Goal: Task Accomplishment & Management: Use online tool/utility

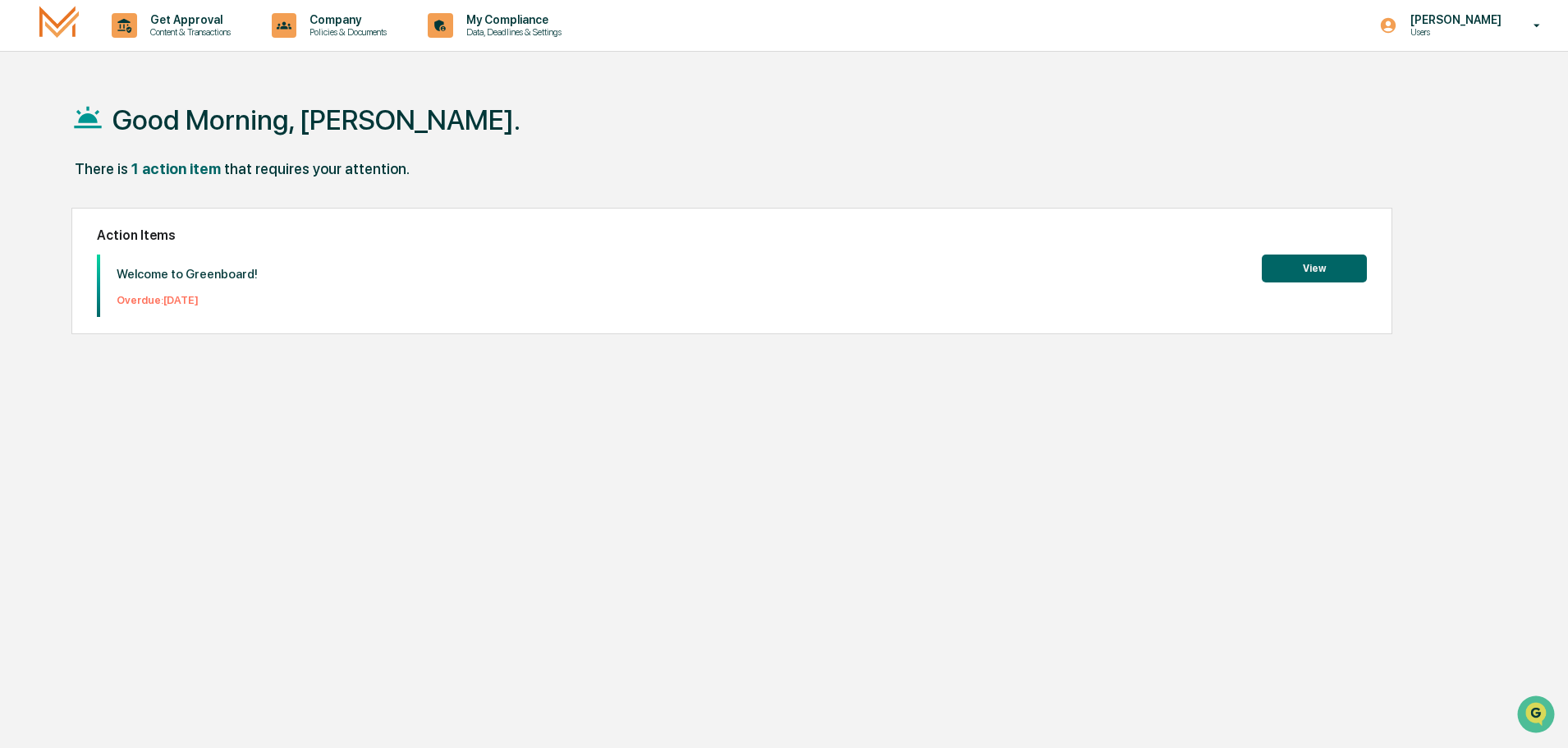
click at [1311, 260] on button "View" at bounding box center [1314, 268] width 105 height 28
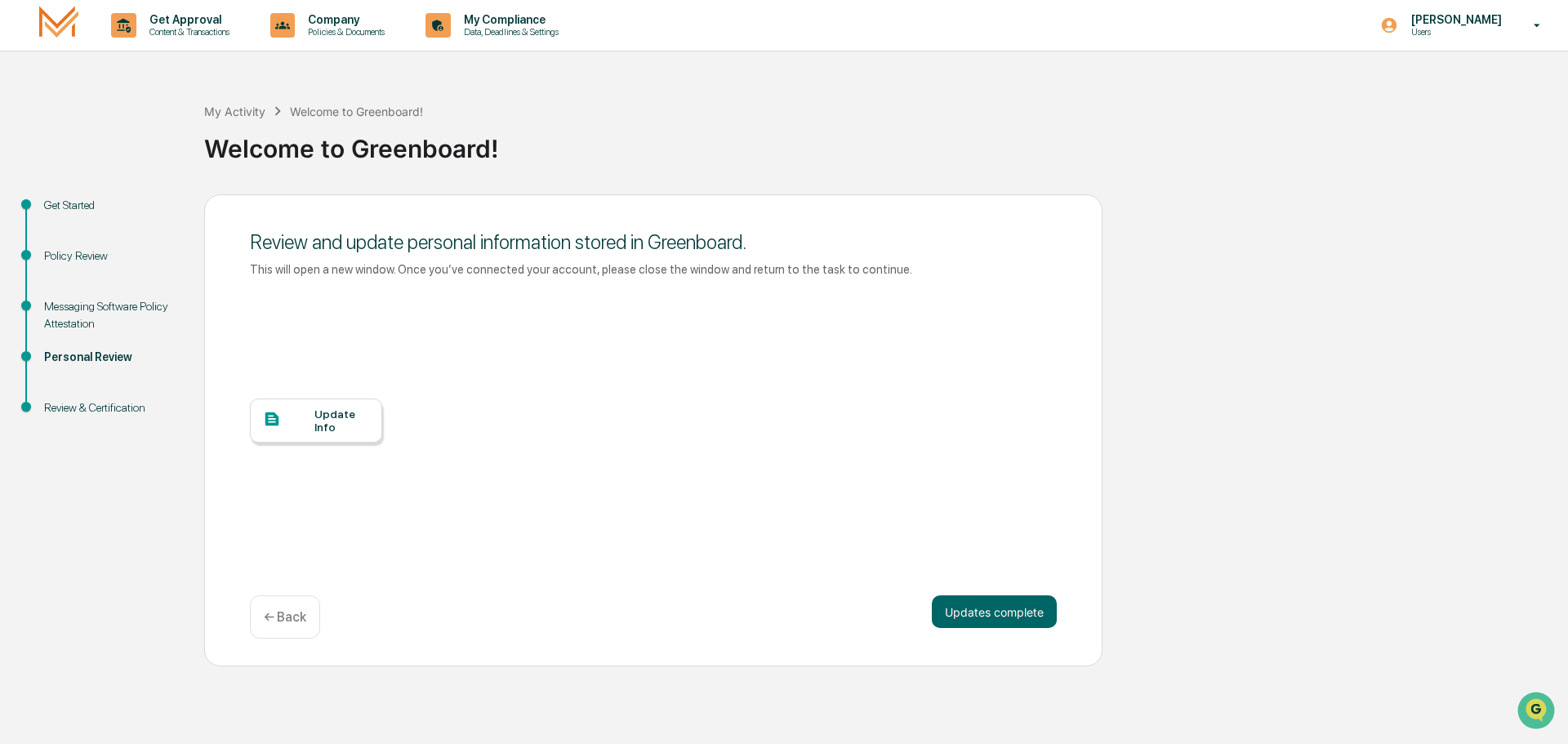
click at [344, 437] on div "Update Info" at bounding box center [315, 421] width 132 height 44
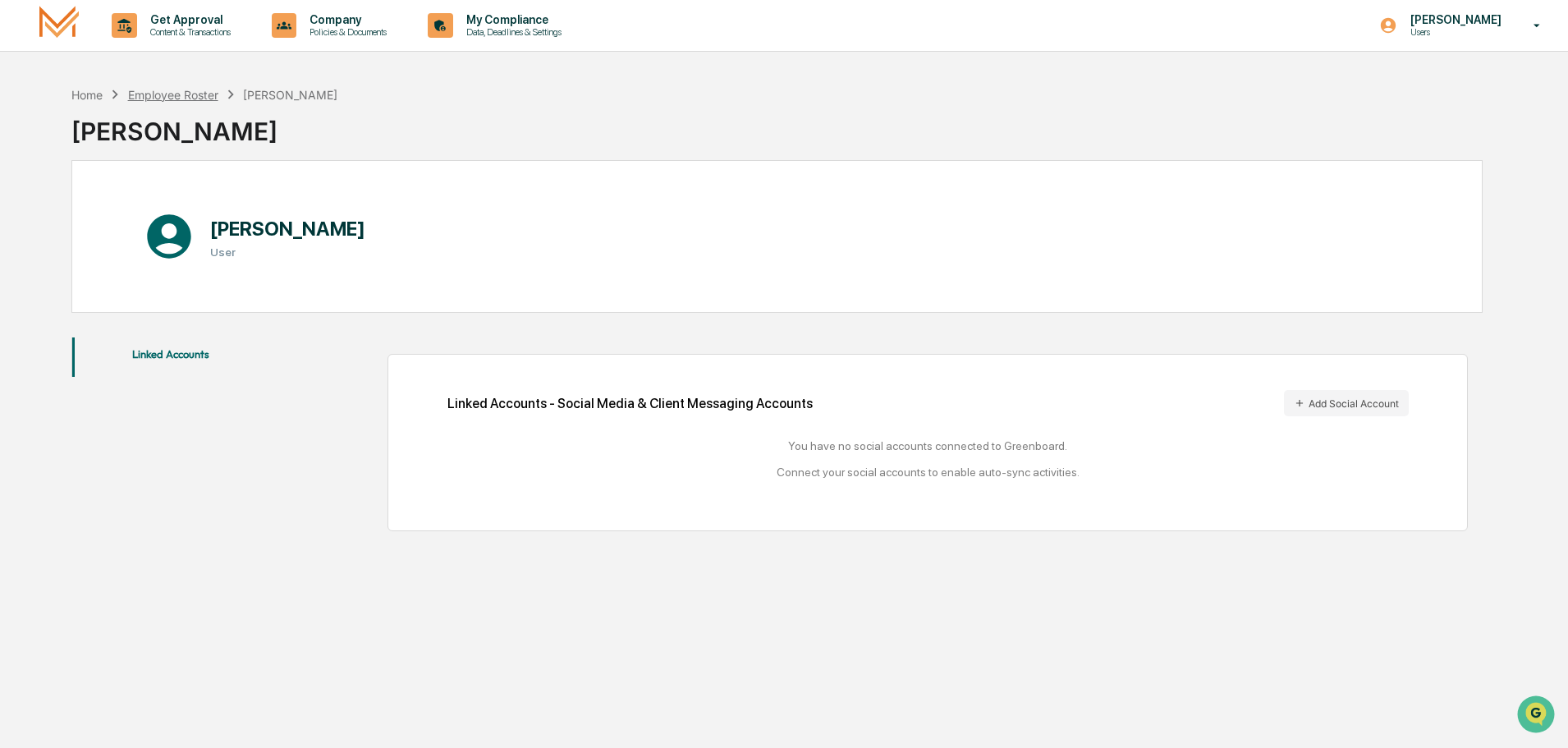
click at [180, 96] on div "Employee Roster" at bounding box center [173, 95] width 90 height 14
click at [179, 96] on div "Employee Roster" at bounding box center [173, 95] width 90 height 14
click at [87, 93] on div "Home" at bounding box center [86, 95] width 31 height 14
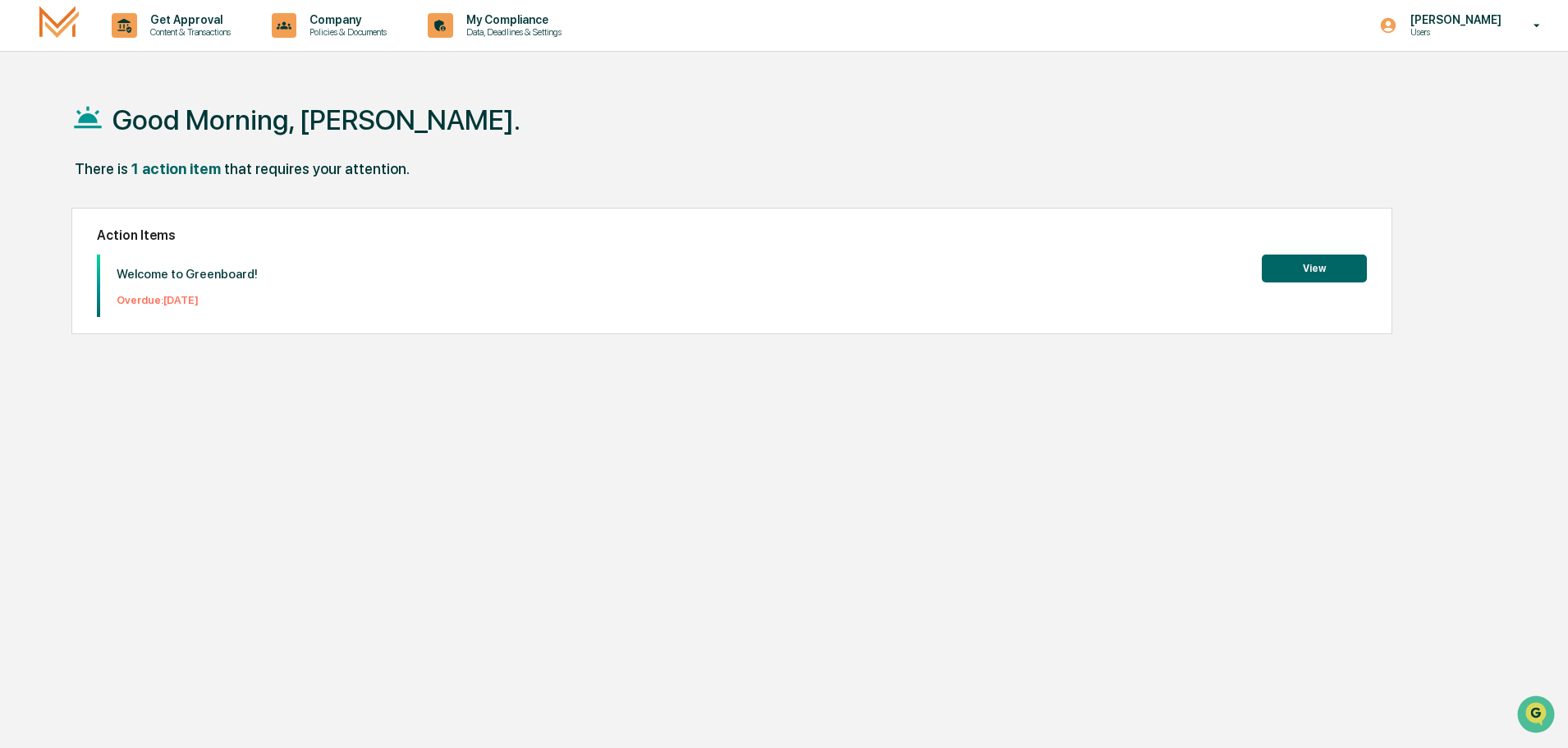
click at [1330, 270] on button "View" at bounding box center [1314, 268] width 105 height 28
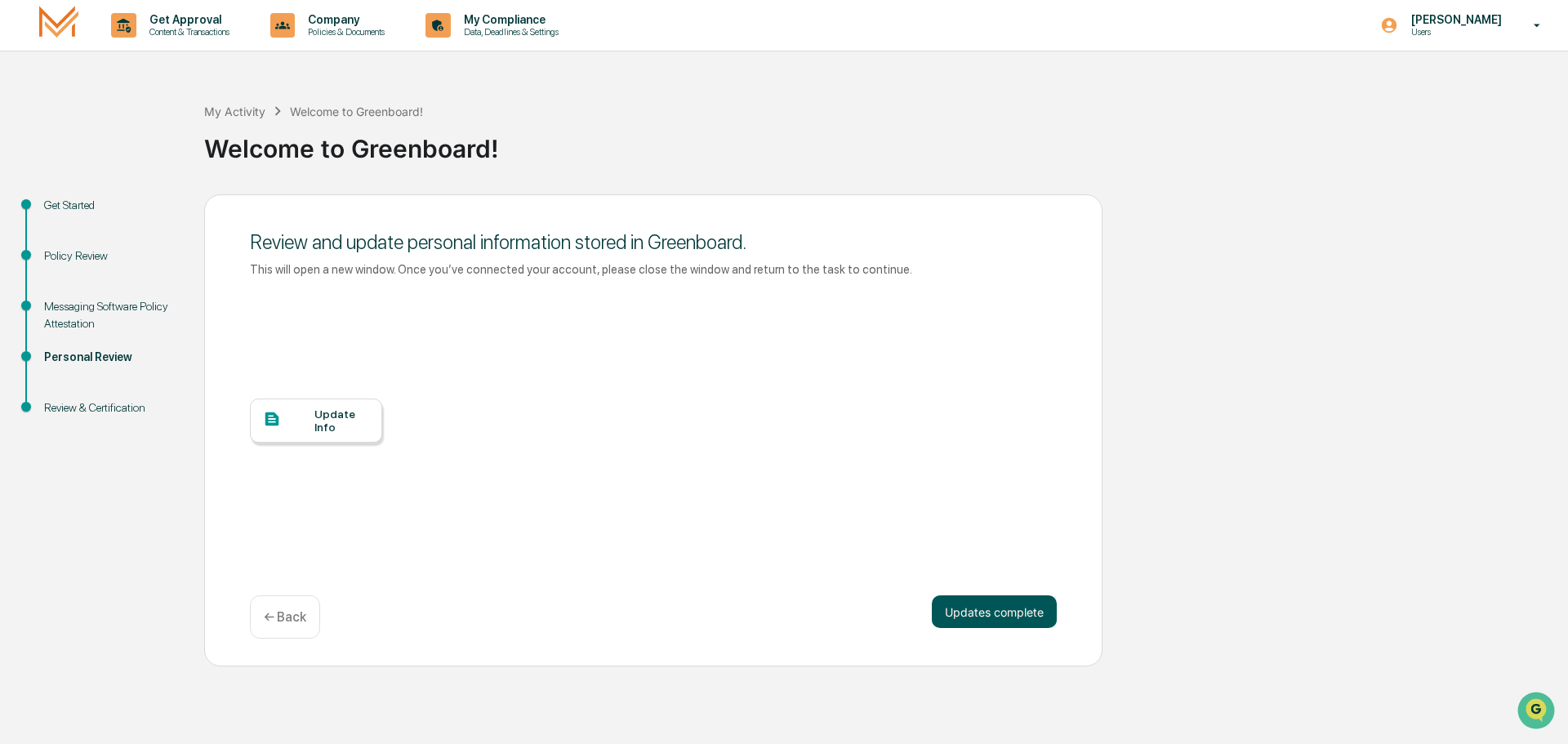
click at [1008, 606] on button "Updates complete" at bounding box center [994, 611] width 125 height 33
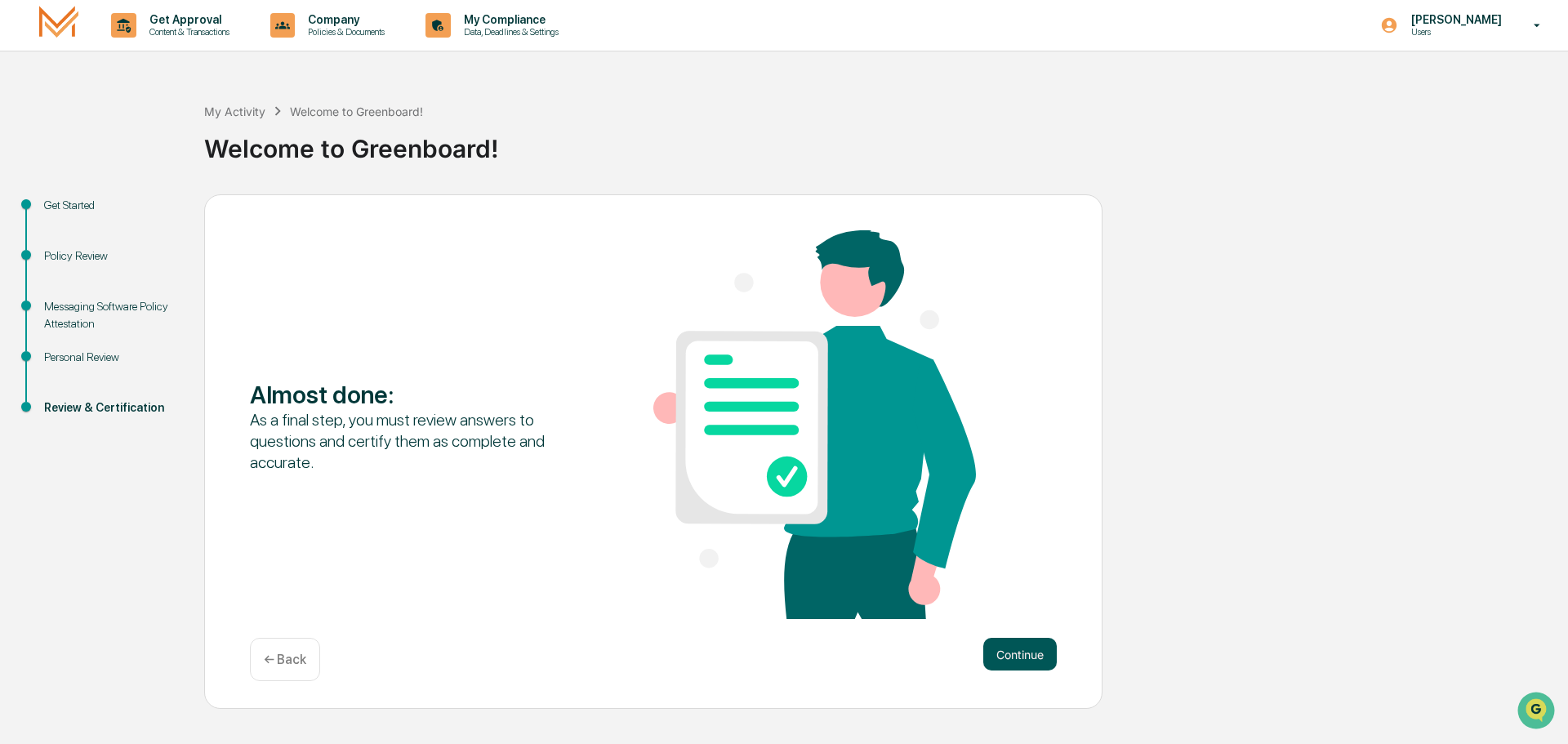
click at [1038, 656] on button "Continue" at bounding box center [1020, 654] width 73 height 33
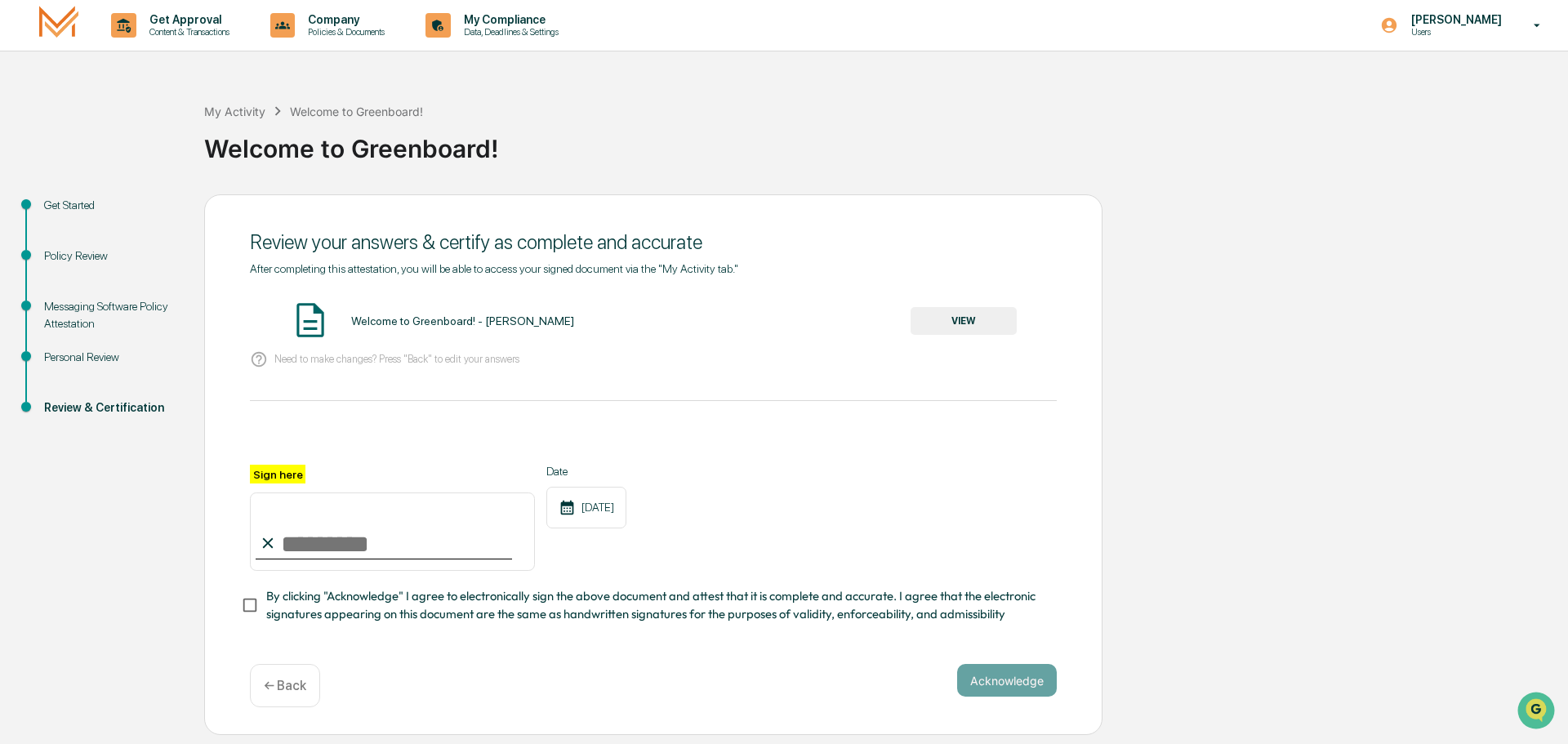
click at [402, 554] on input "Sign here" at bounding box center [392, 531] width 285 height 79
type input "*********"
click at [999, 682] on button "Acknowledge" at bounding box center [1007, 680] width 100 height 33
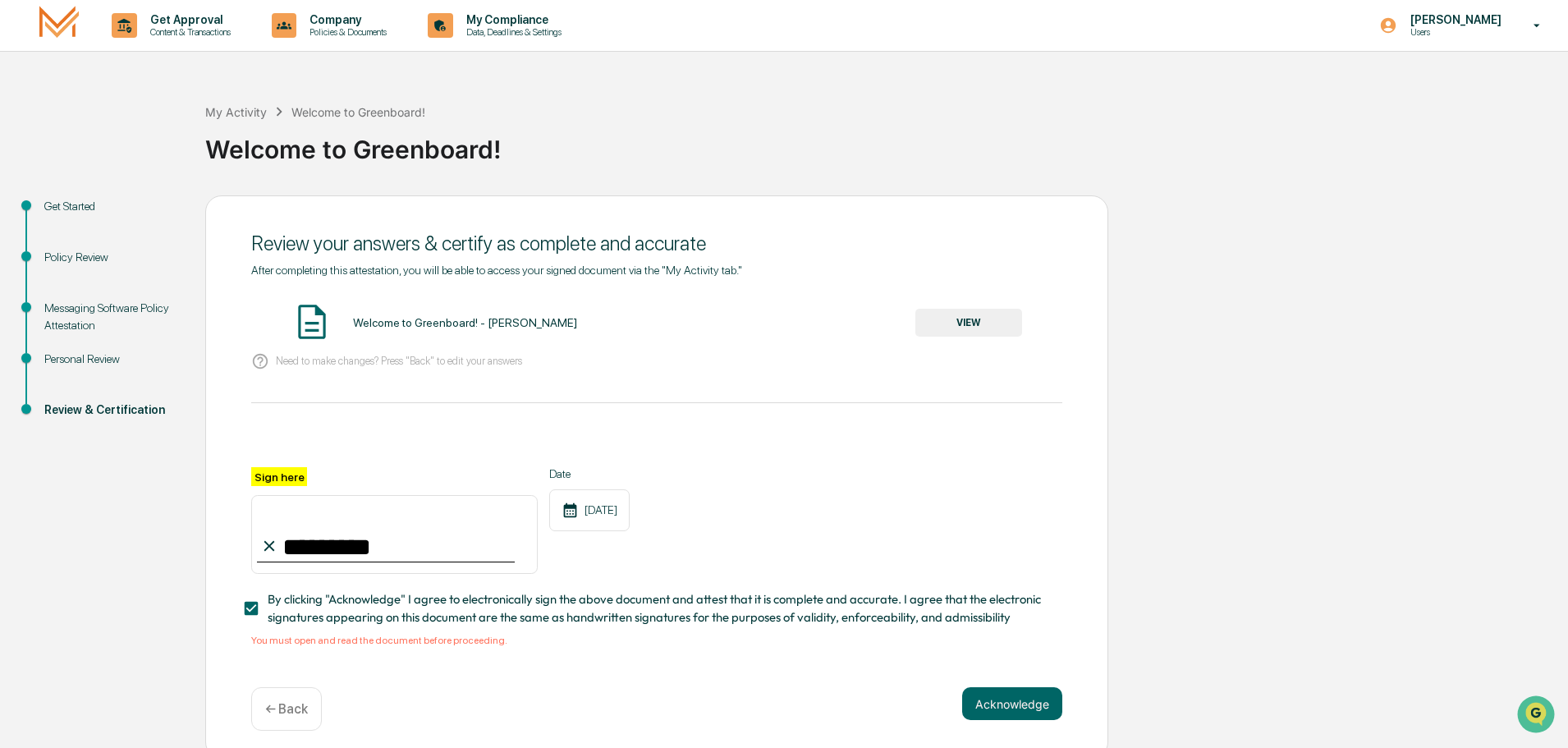
click at [982, 330] on button "VIEW" at bounding box center [969, 322] width 107 height 28
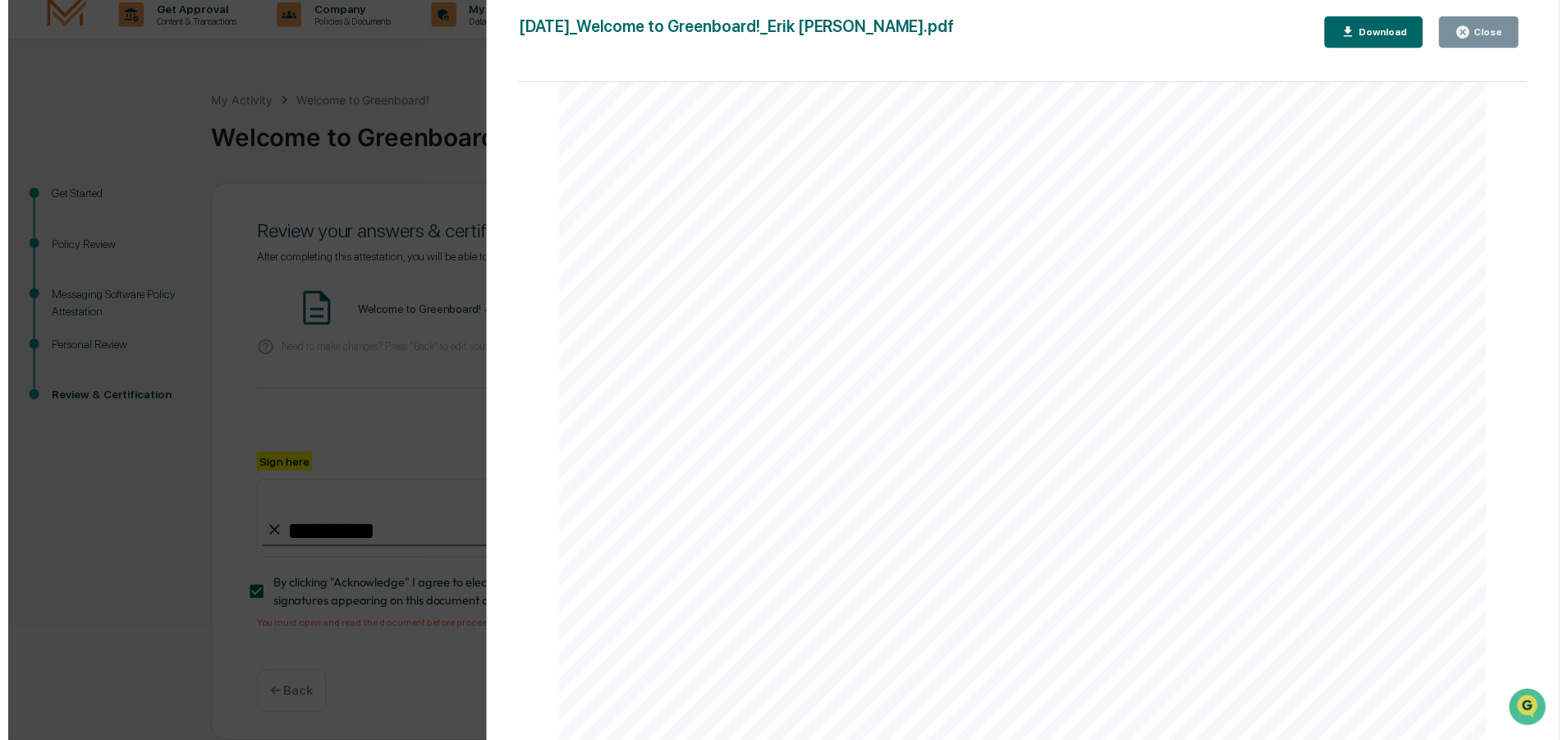
scroll to position [1503, 0]
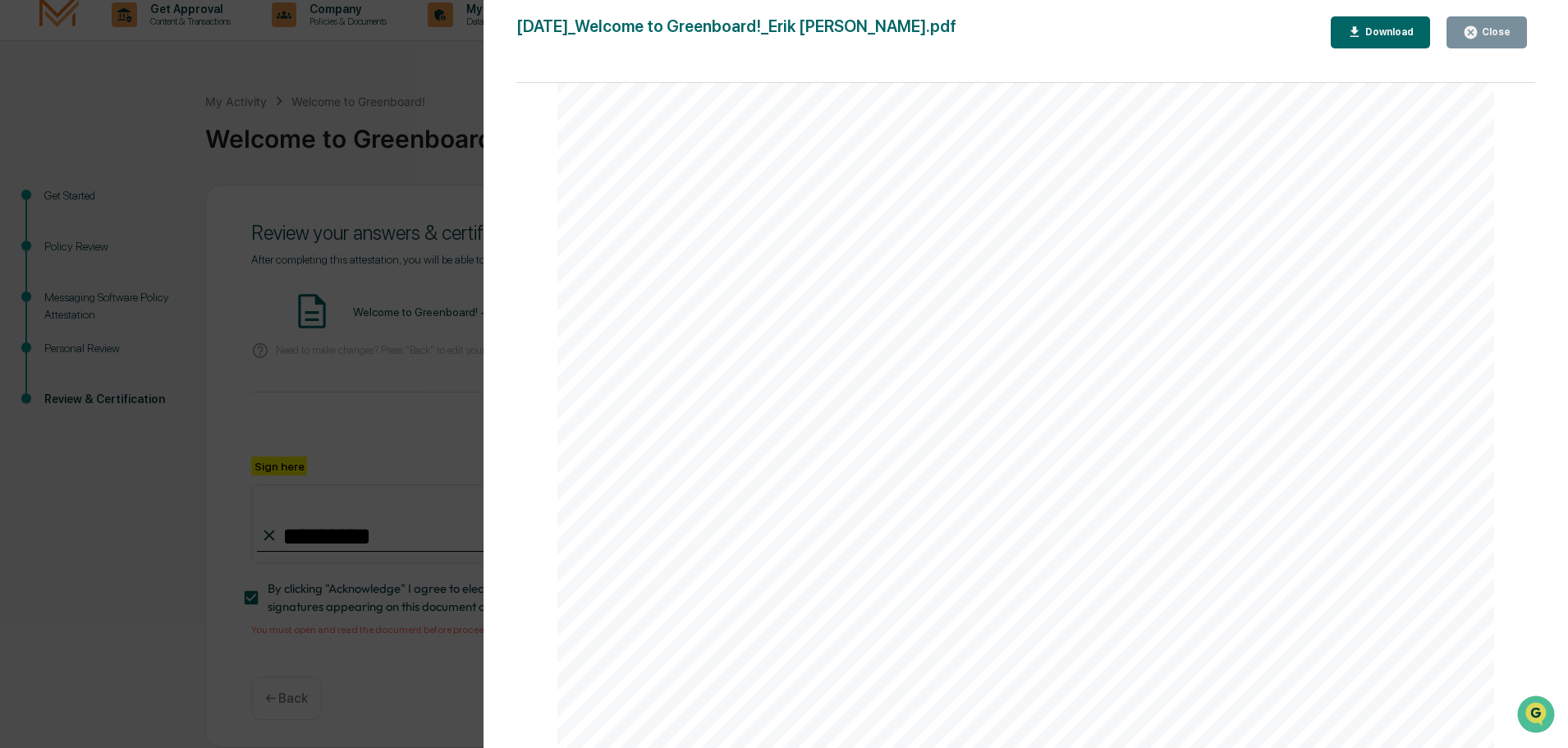
drag, startPoint x: 1475, startPoint y: 34, endPoint x: 1435, endPoint y: 73, distance: 55.9
click at [1476, 34] on icon "button" at bounding box center [1471, 33] width 16 height 16
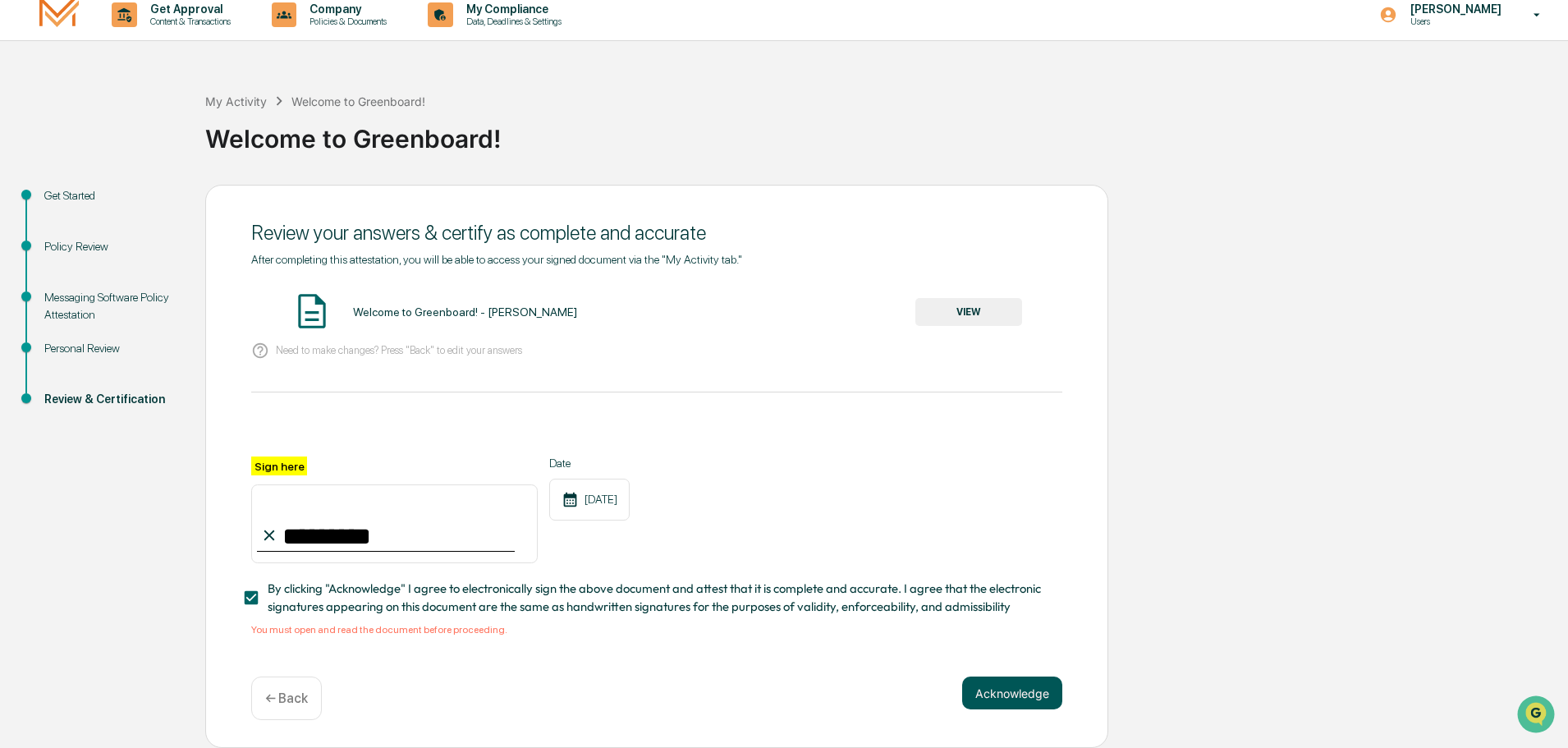
click at [998, 682] on button "Acknowledge" at bounding box center [1012, 693] width 101 height 33
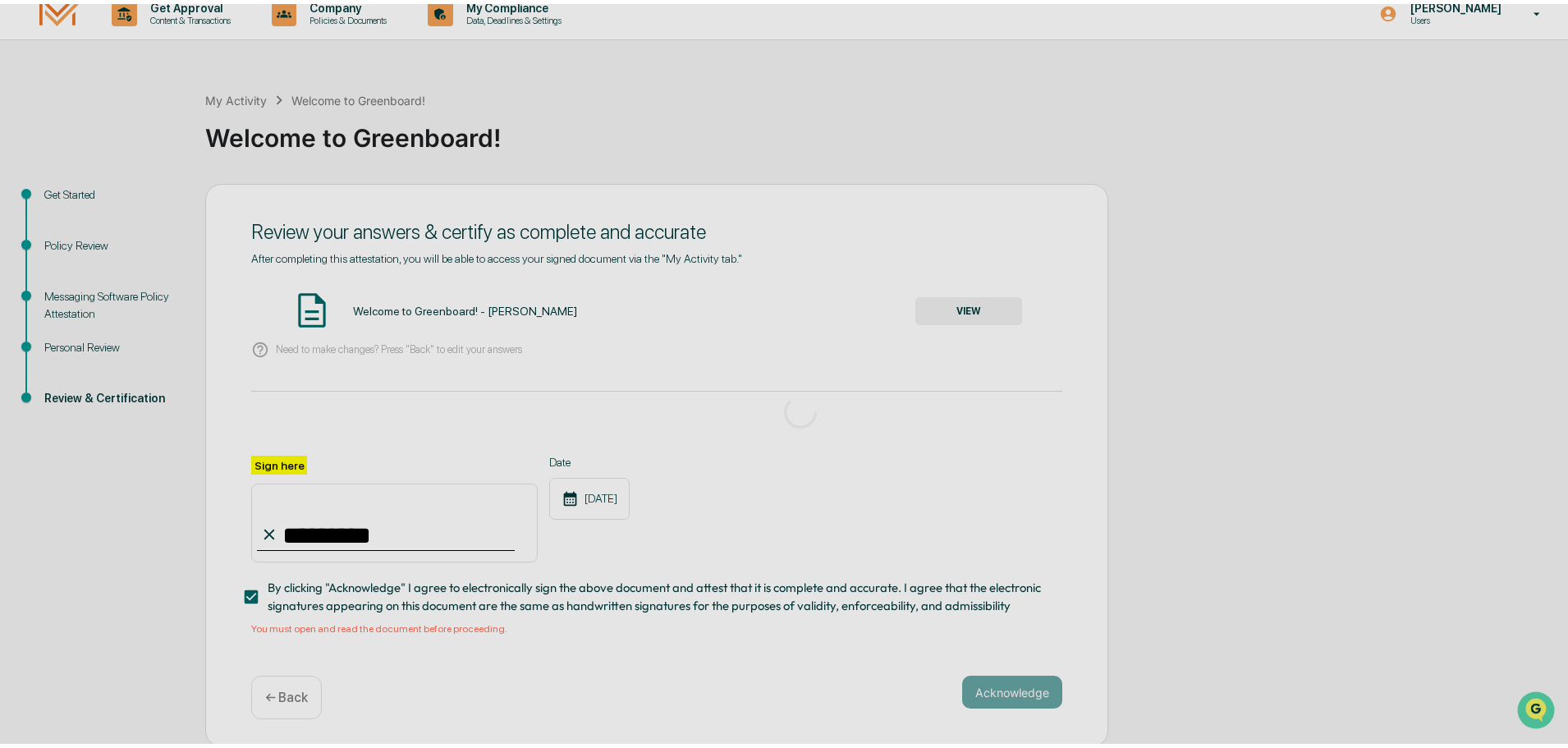
scroll to position [0, 0]
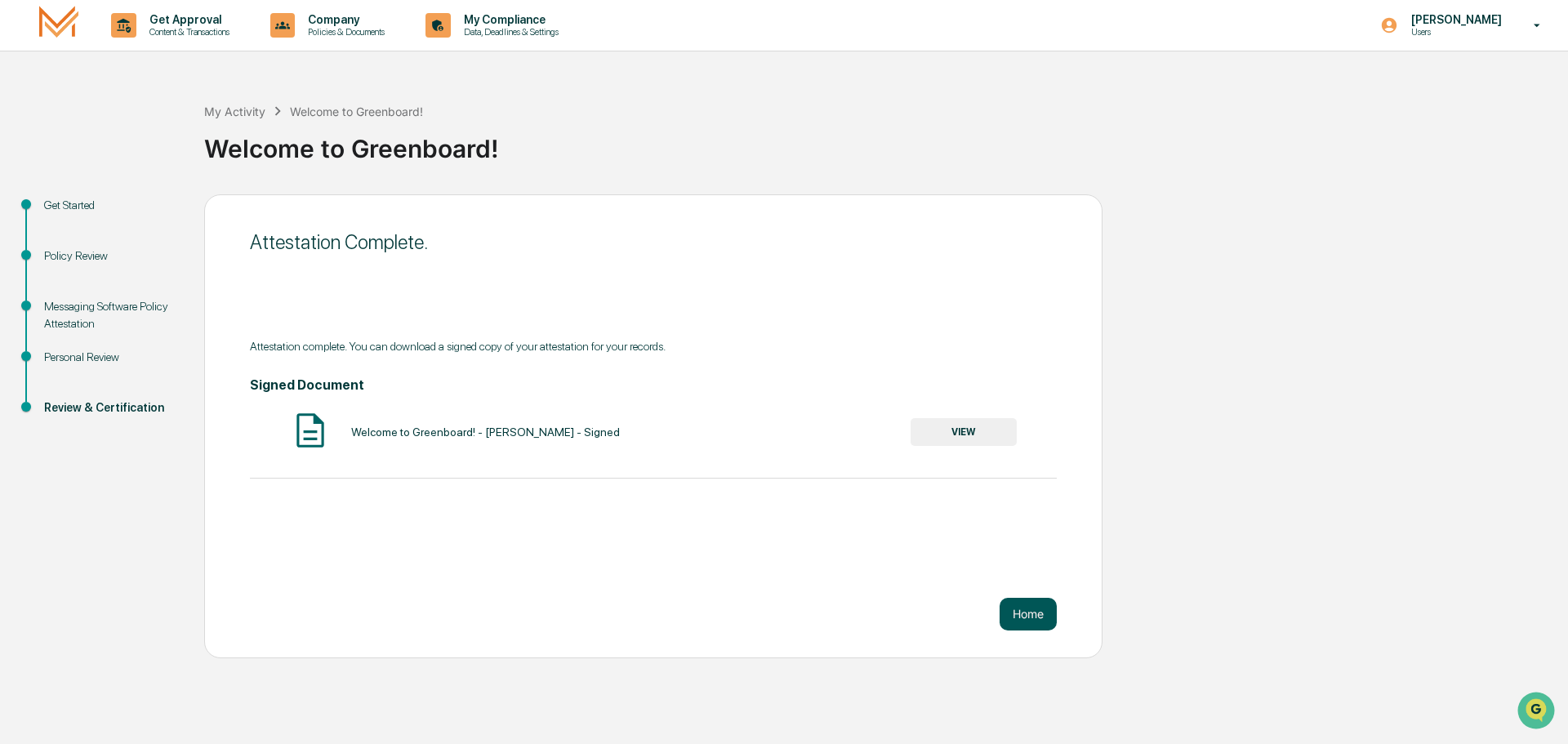
click at [1033, 615] on button "Home" at bounding box center [1028, 614] width 58 height 33
